Goal: Information Seeking & Learning: Understand process/instructions

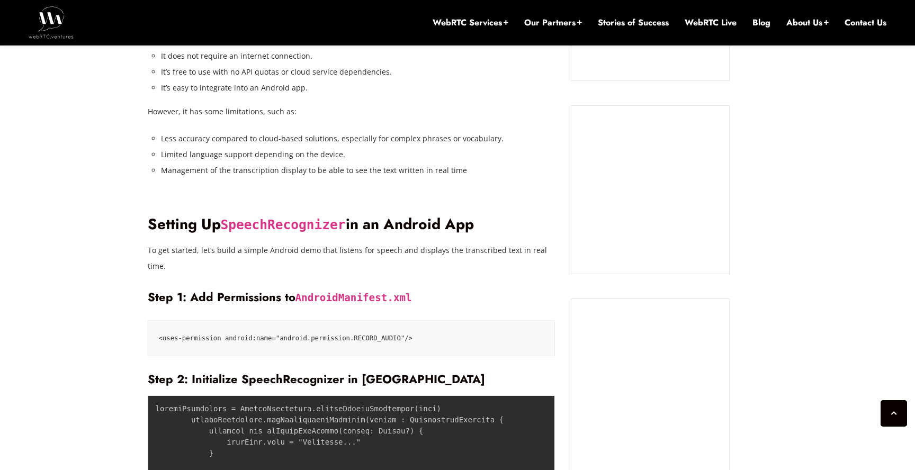
scroll to position [1097, 0]
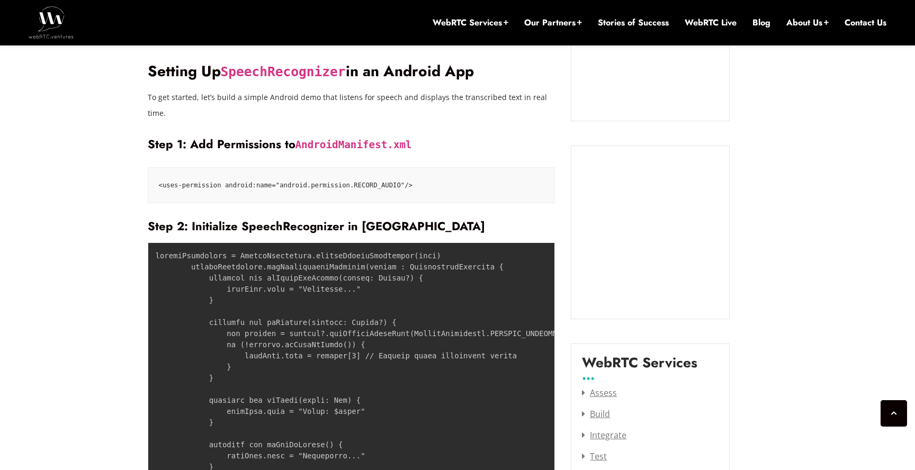
click at [285, 252] on code at bounding box center [383, 451] width 455 height 398
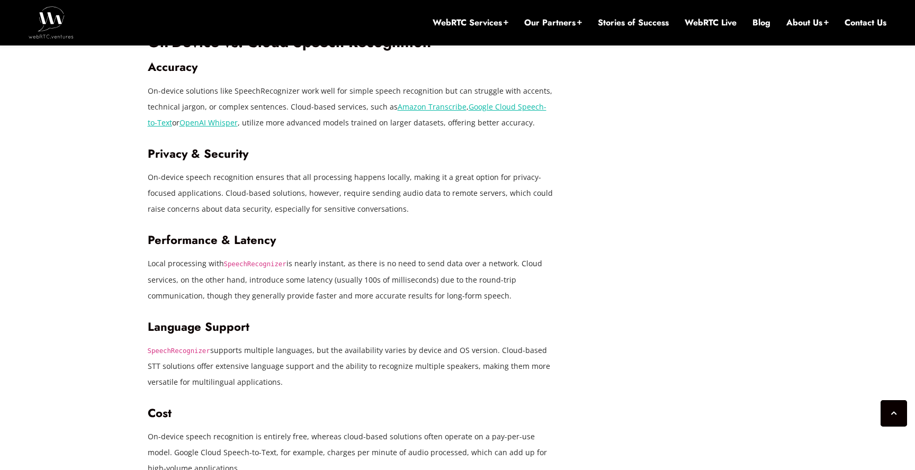
scroll to position [1925, 0]
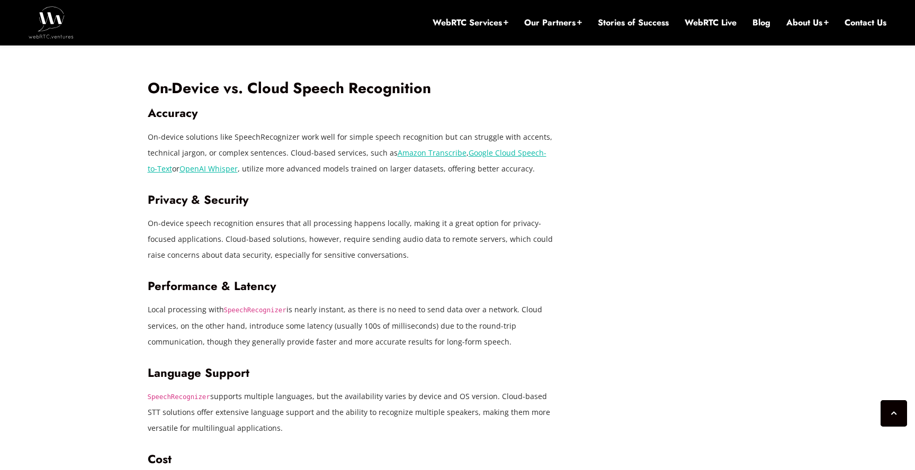
click at [493, 148] on link "Google Cloud Speech-to-Text" at bounding box center [347, 161] width 399 height 26
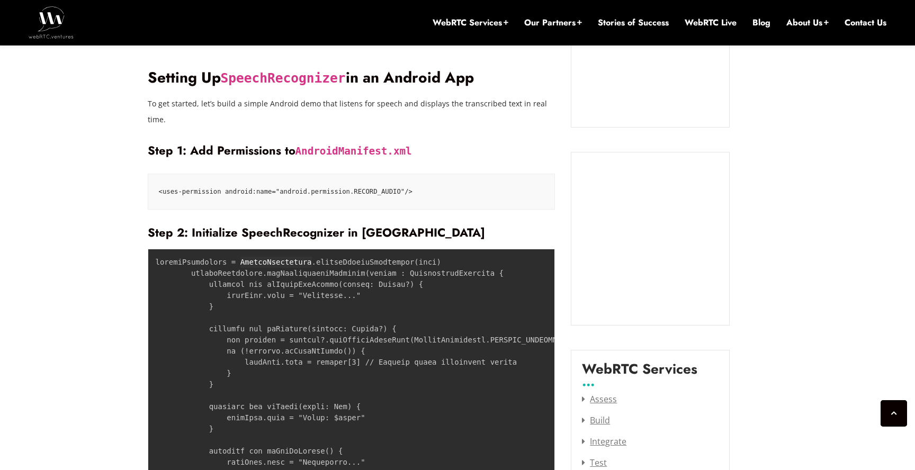
scroll to position [1078, 0]
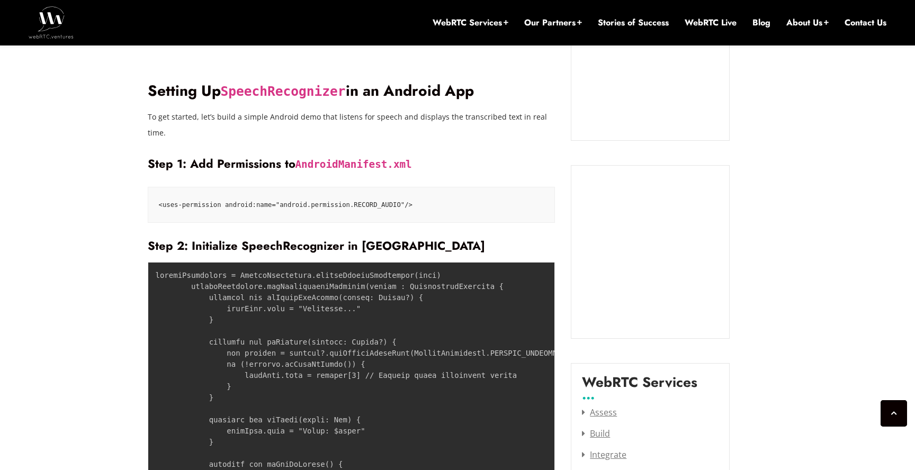
click at [378, 271] on code at bounding box center [383, 470] width 455 height 398
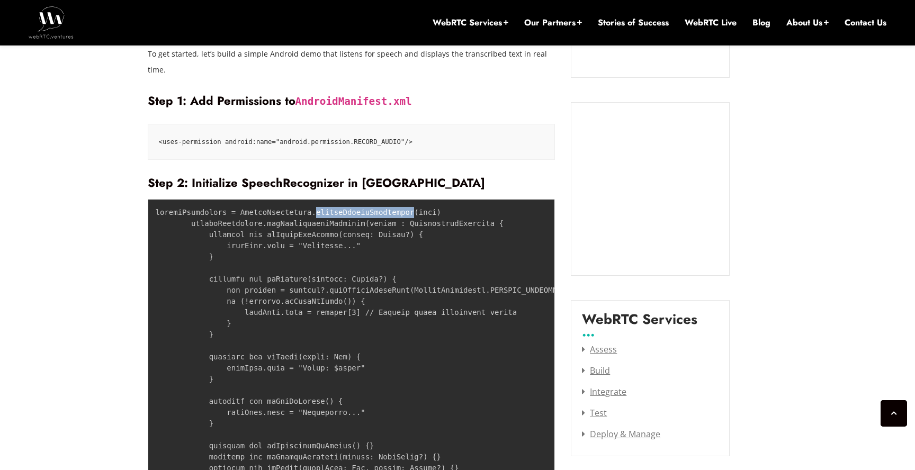
scroll to position [1138, 0]
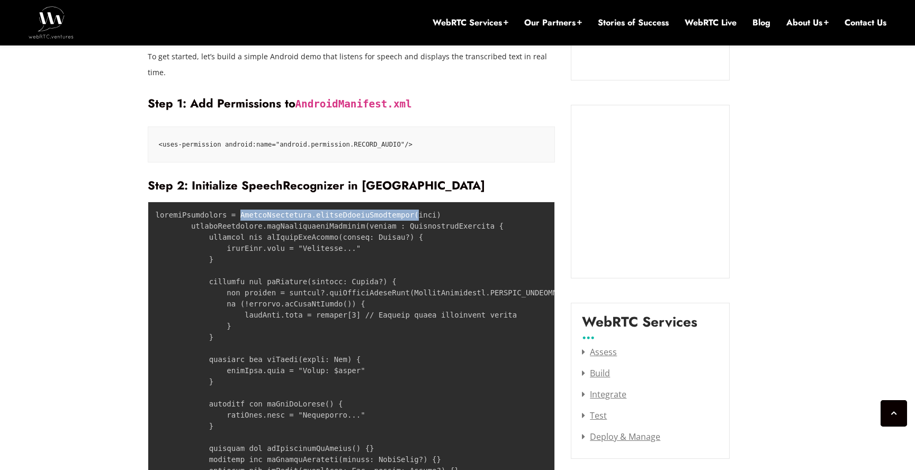
drag, startPoint x: 412, startPoint y: 182, endPoint x: 247, endPoint y: 183, distance: 165.2
click at [248, 211] on code at bounding box center [383, 410] width 455 height 398
drag, startPoint x: 240, startPoint y: 183, endPoint x: 413, endPoint y: 183, distance: 173.1
click at [413, 211] on code at bounding box center [383, 410] width 455 height 398
copy code "SpeechRecognizer.createSpeechRecognizer("
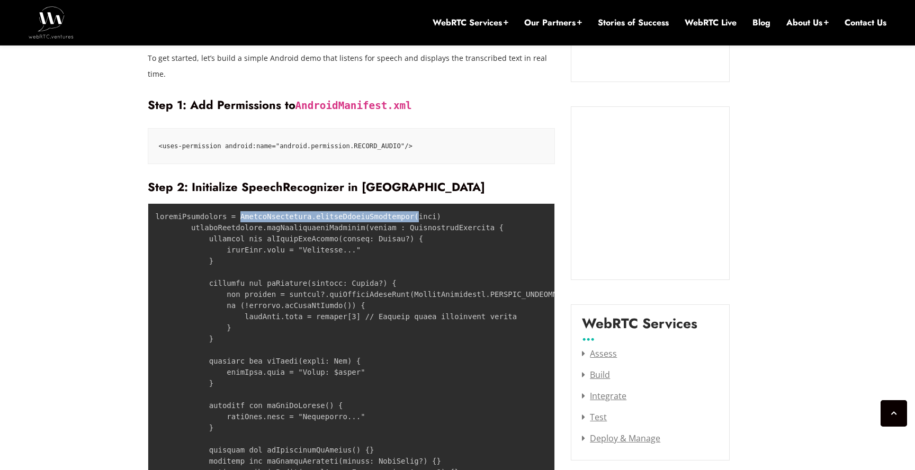
scroll to position [1097, 0]
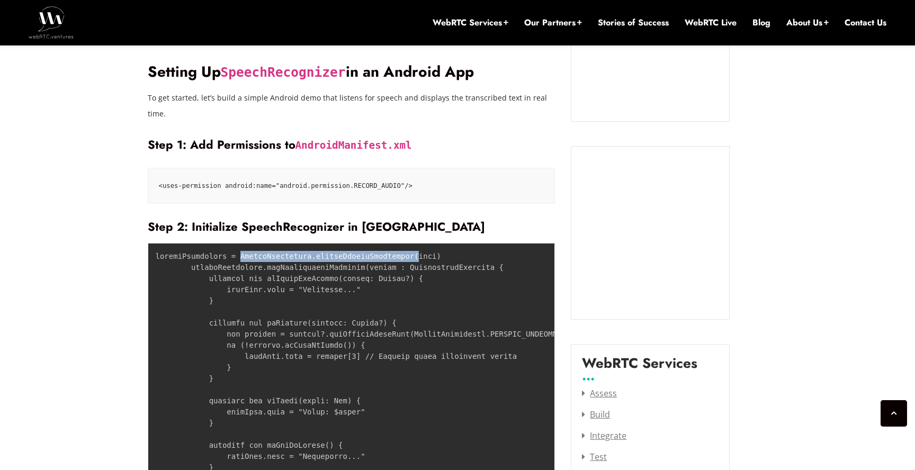
click at [381, 243] on pre at bounding box center [352, 451] width 408 height 416
click at [381, 252] on code at bounding box center [383, 451] width 455 height 398
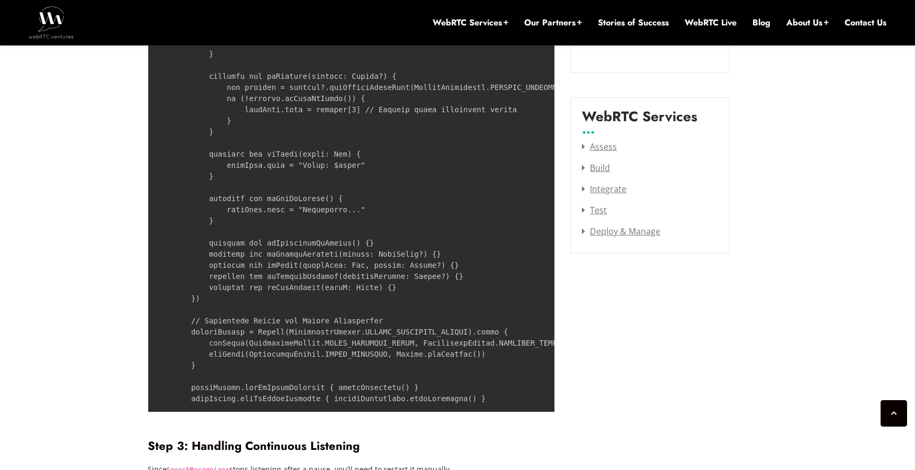
scroll to position [1385, 0]
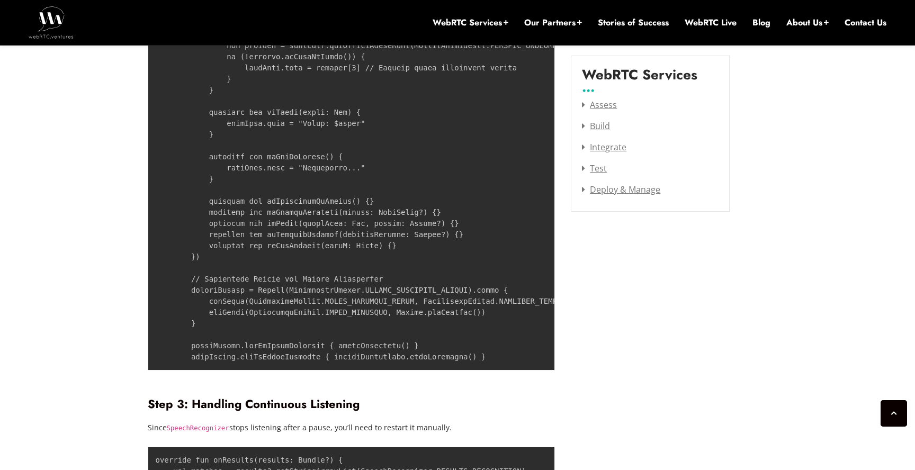
click at [389, 313] on code at bounding box center [383, 162] width 455 height 398
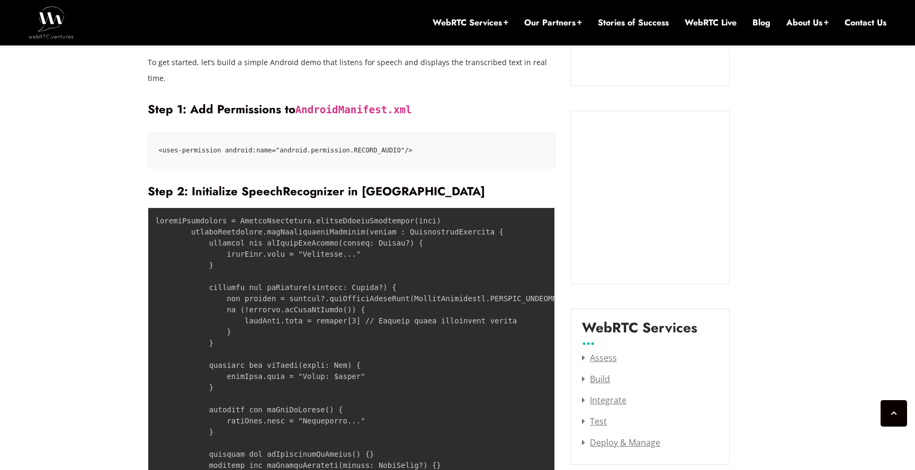
scroll to position [1116, 0]
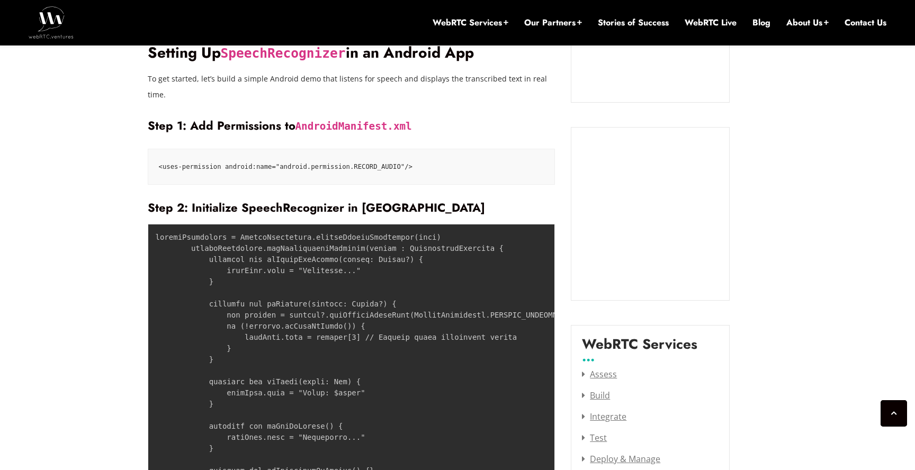
click at [280, 201] on h3 "Step 2: Initialize SpeechRecognizer in [GEOGRAPHIC_DATA]" at bounding box center [352, 208] width 408 height 14
copy h3 "SpeechRecognizer"
